Goal: Task Accomplishment & Management: Manage account settings

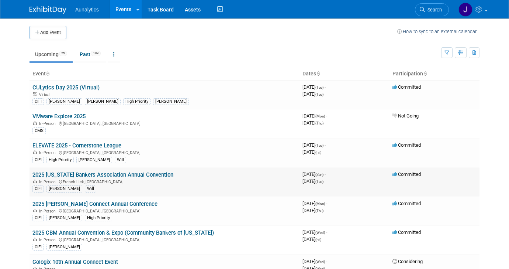
click at [84, 173] on link "2025 [US_STATE] Bankers Association Annual Convention" at bounding box center [102, 174] width 141 height 7
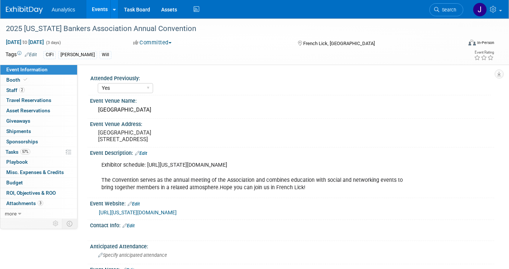
select select "Yes"
select select "CIFI Sales"
select select "Financial"
select select "Bank"
select select "State"
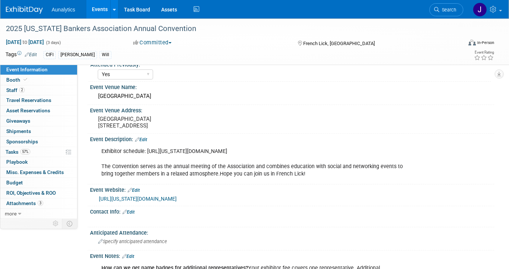
scroll to position [17, 0]
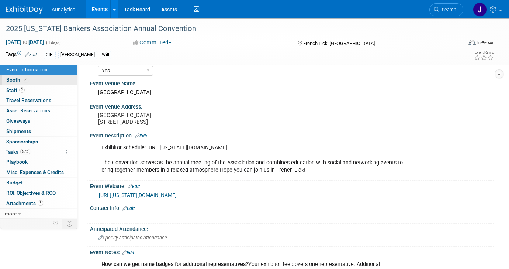
click at [29, 81] on link "Booth" at bounding box center [38, 80] width 77 height 10
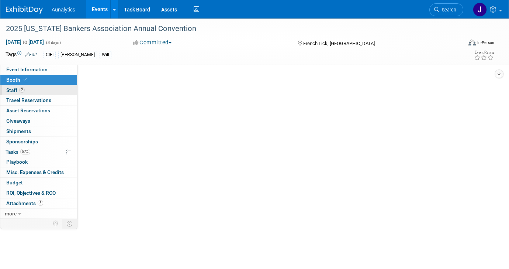
scroll to position [0, 0]
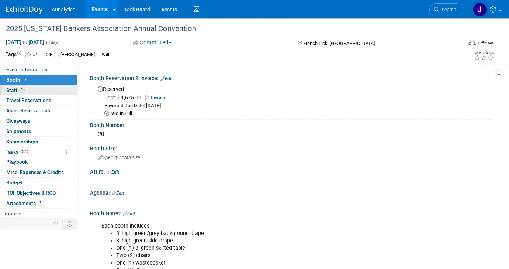
click at [29, 88] on link "2 Staff 2" at bounding box center [38, 90] width 77 height 10
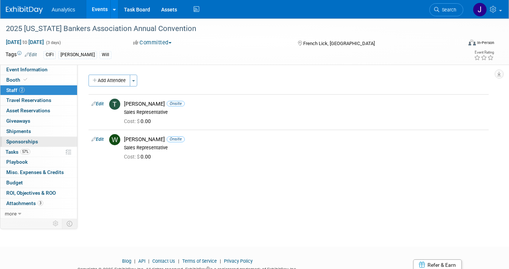
click at [37, 140] on span "Sponsorships 0" at bounding box center [22, 141] width 32 height 6
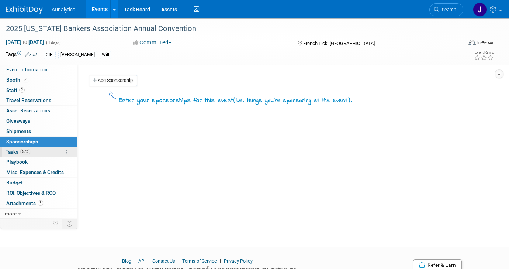
click at [30, 151] on span "57%" at bounding box center [25, 152] width 10 height 6
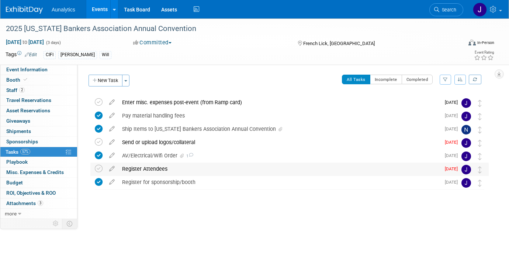
click at [140, 165] on div "Register Attendees" at bounding box center [279, 168] width 322 height 13
